Goal: Check status: Check status

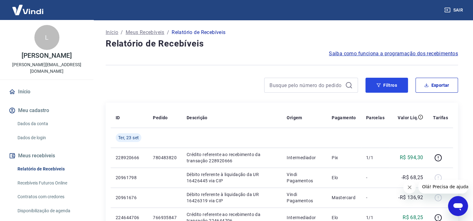
drag, startPoint x: 398, startPoint y: 83, endPoint x: 223, endPoint y: 86, distance: 174.6
click at [398, 83] on button "Filtros" at bounding box center [387, 85] width 43 height 15
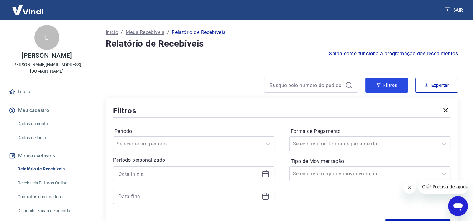
scroll to position [63, 0]
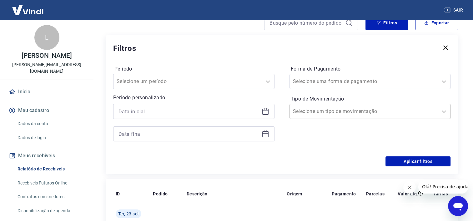
click at [335, 119] on div "Selecione um tipo de movimentação" at bounding box center [370, 111] width 161 height 15
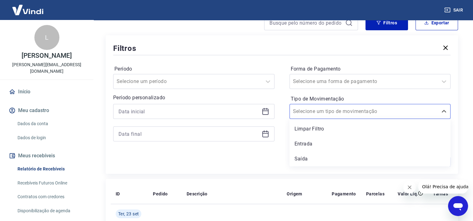
click at [264, 154] on div "Período Selecione um período Período personalizado Forma de Pagamento Selecione…" at bounding box center [282, 107] width 338 height 100
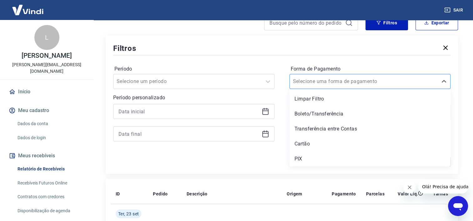
click at [338, 78] on div at bounding box center [364, 81] width 142 height 9
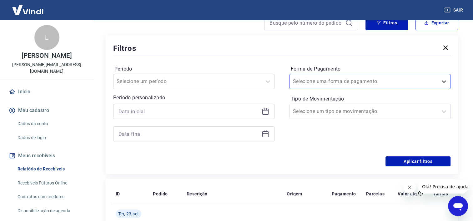
click at [224, 157] on div "Aplicar filtros" at bounding box center [282, 162] width 338 height 10
